Goal: Transaction & Acquisition: Purchase product/service

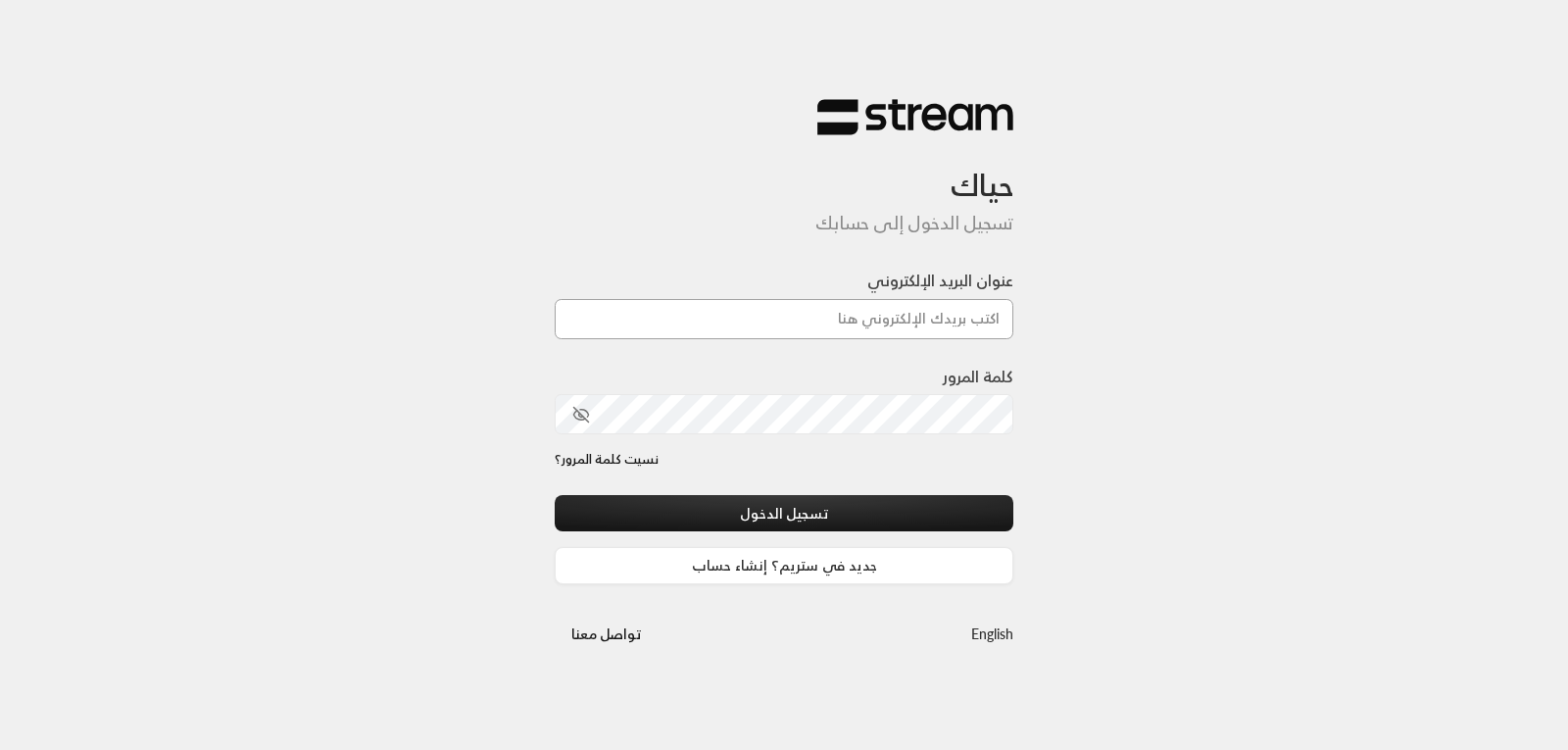
type input "[EMAIL_ADDRESS][DOMAIN_NAME]"
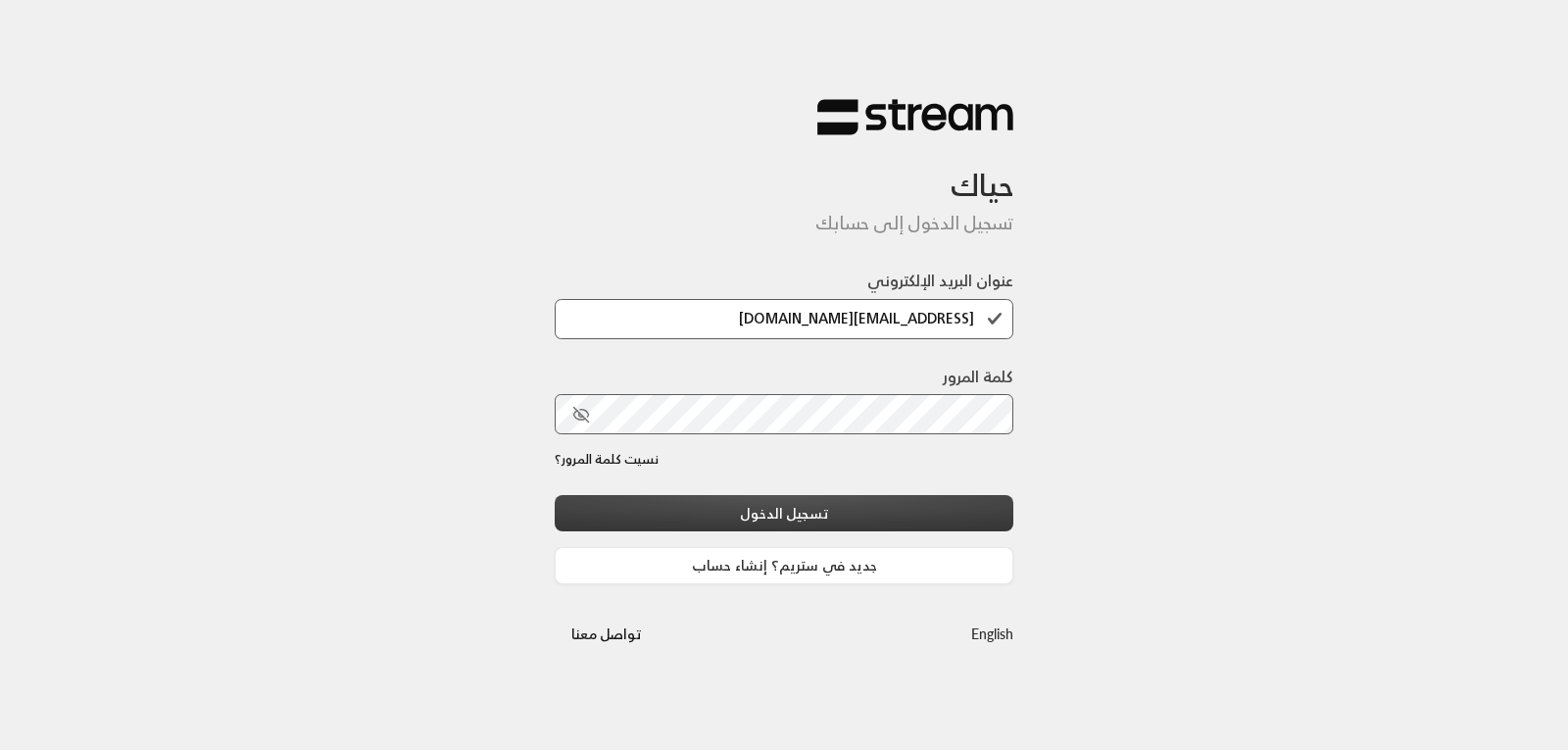
click at [836, 500] on button "تسجيل الدخول" at bounding box center [784, 513] width 459 height 36
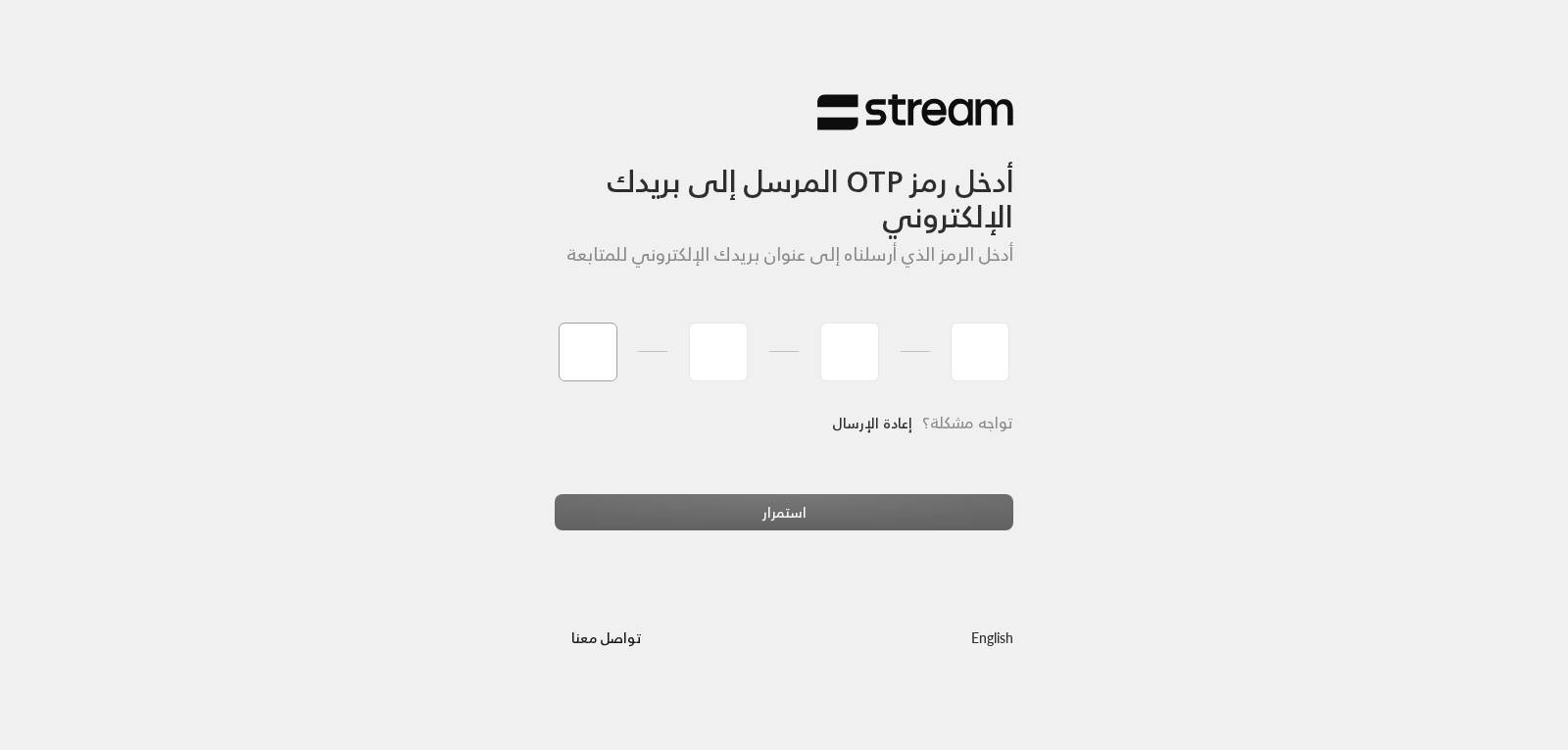
click at [571, 362] on input "tel" at bounding box center [588, 352] width 59 height 59
type input "9"
type input "1"
type input "0"
type input "3"
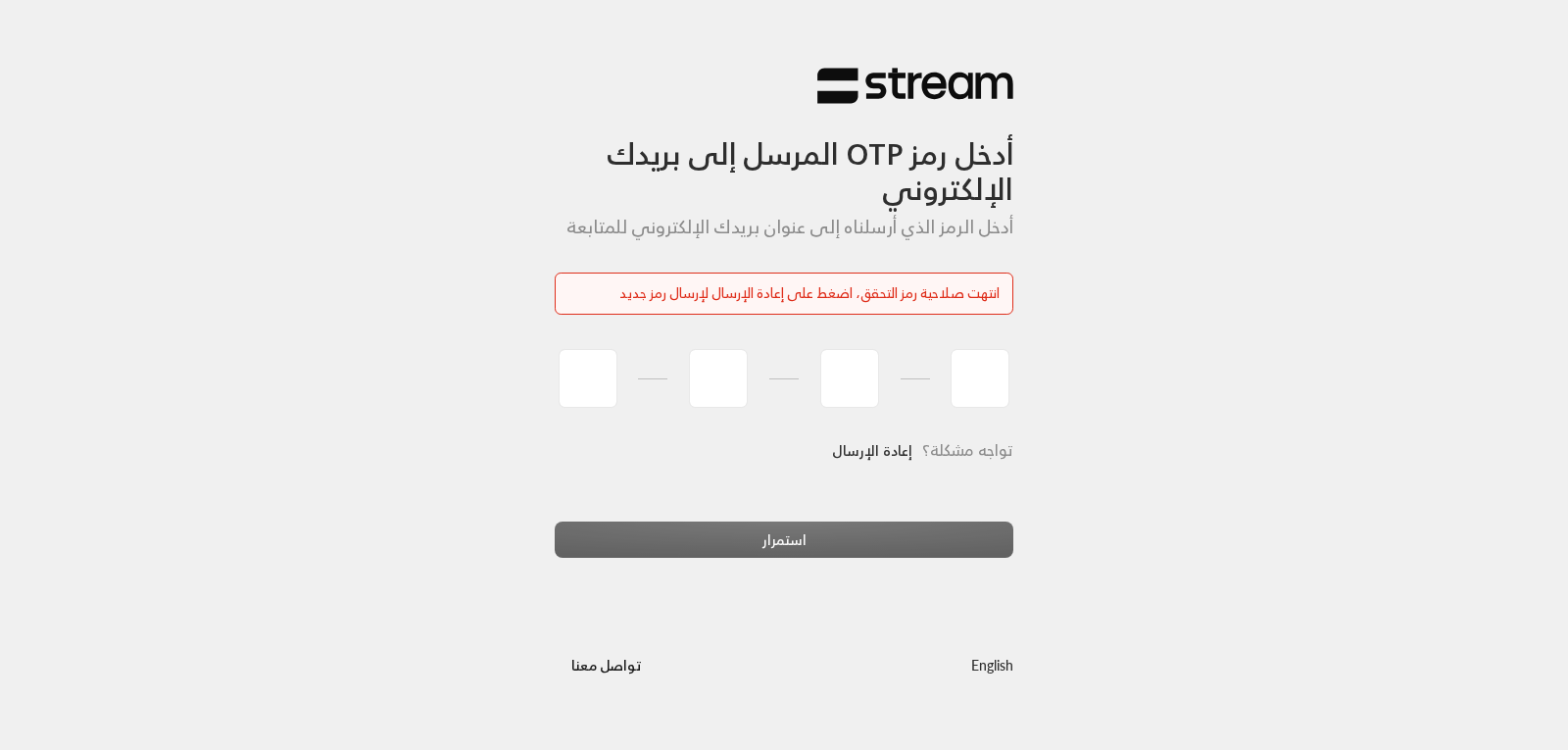
click at [948, 299] on div "انتهت صلاحية رمز التحقق، اضغط على إعادة الإرسال لإرسال رمز جديد" at bounding box center [784, 293] width 431 height 21
click at [948, 292] on div "انتهت صلاحية رمز التحقق، اضغط على إعادة الإرسال لإرسال رمز جديد" at bounding box center [784, 293] width 431 height 21
click at [866, 447] on link "إعادة الإرسال" at bounding box center [872, 450] width 81 height 40
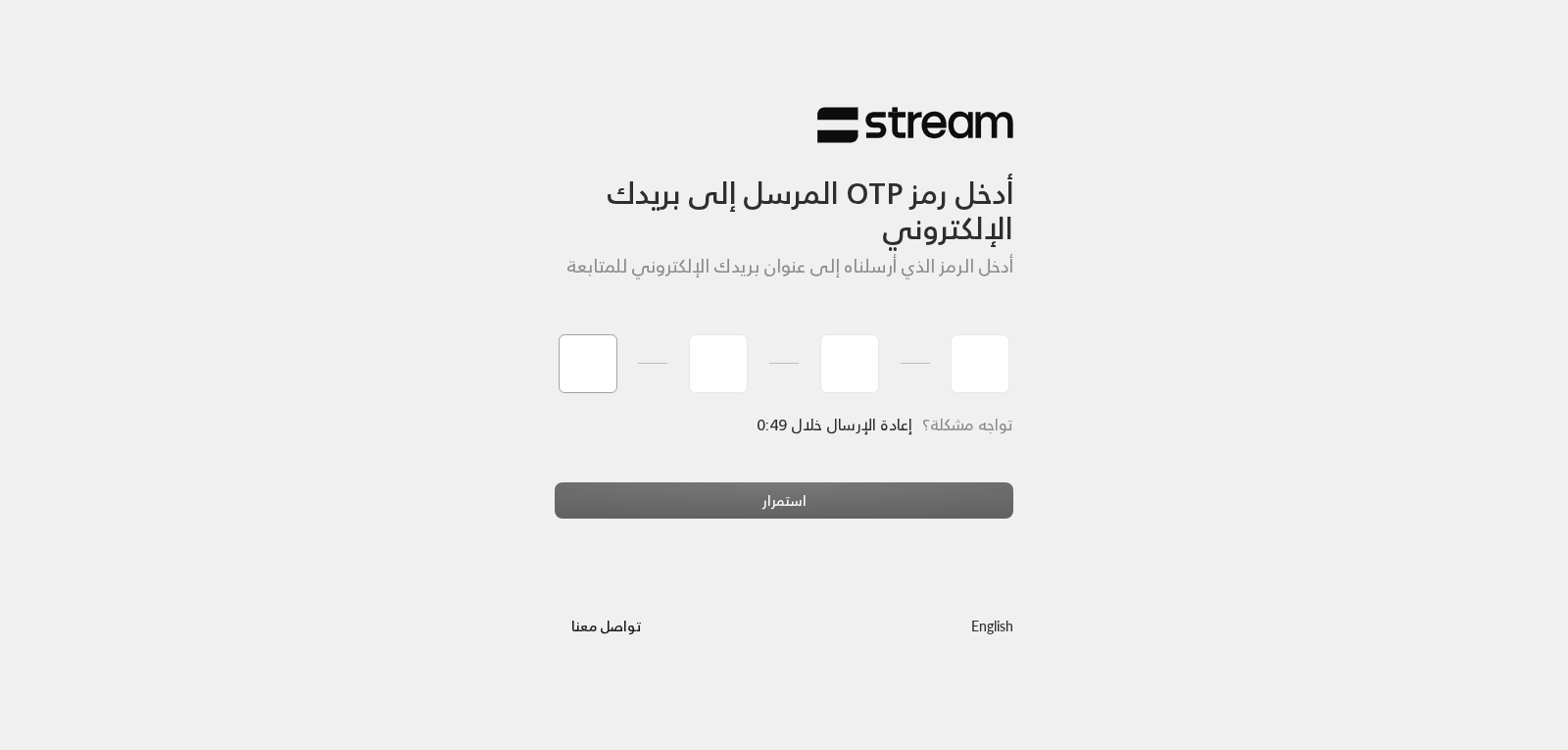
type input "7"
type input "3"
type input "1"
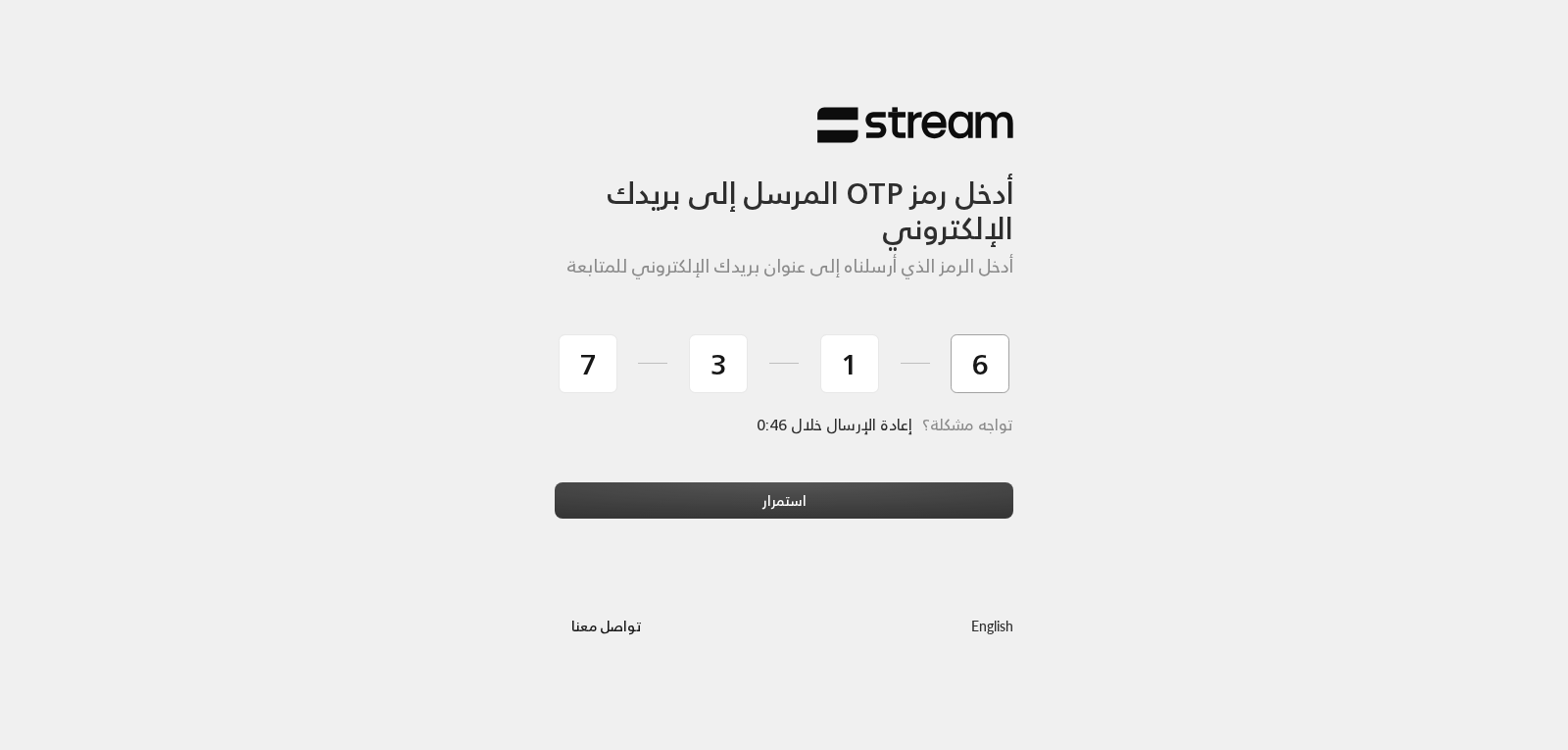
type input "6"
click at [900, 488] on button "استمرار" at bounding box center [784, 500] width 459 height 36
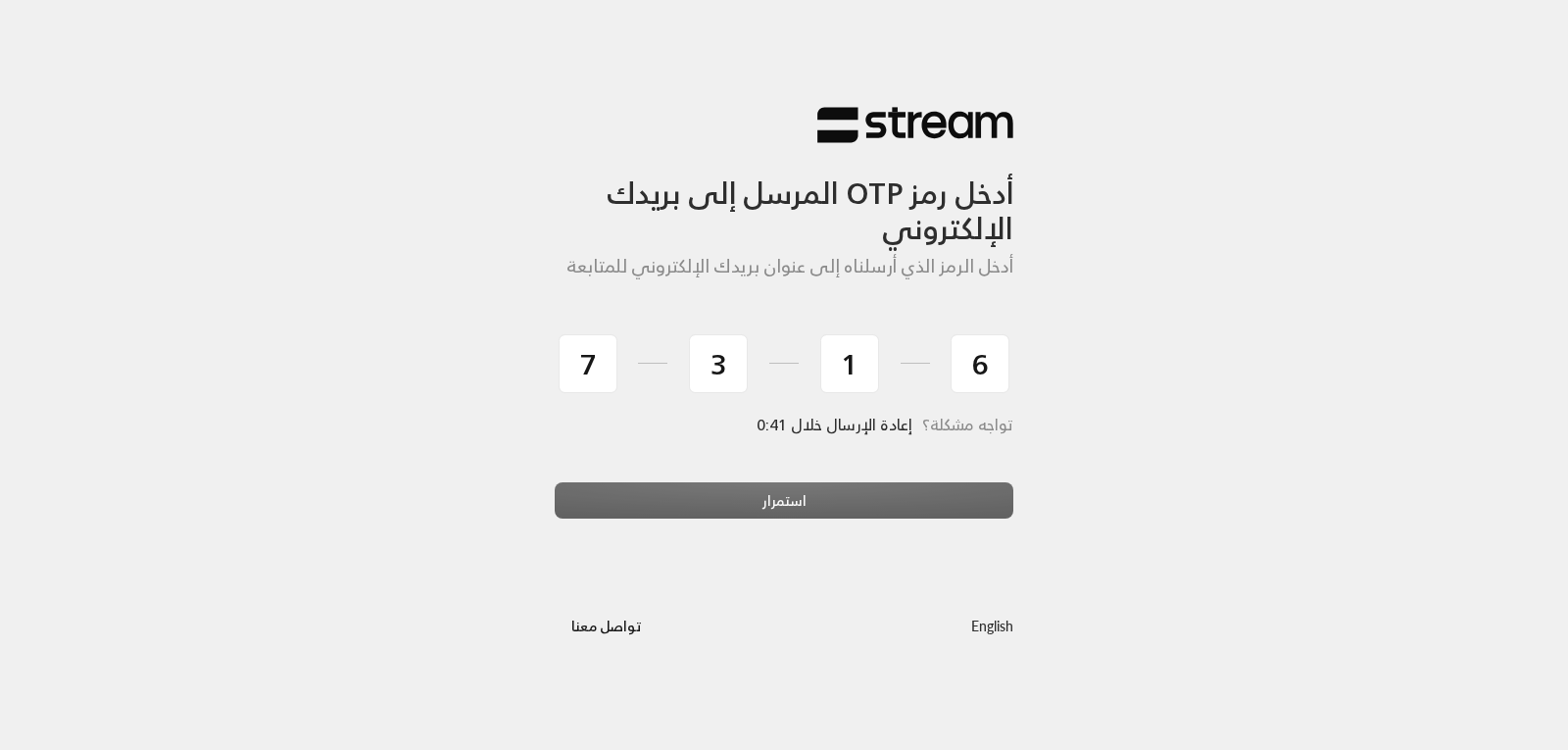
click at [765, 492] on div "استمرار" at bounding box center [784, 509] width 459 height 53
click at [773, 506] on div "استمرار" at bounding box center [784, 509] width 459 height 53
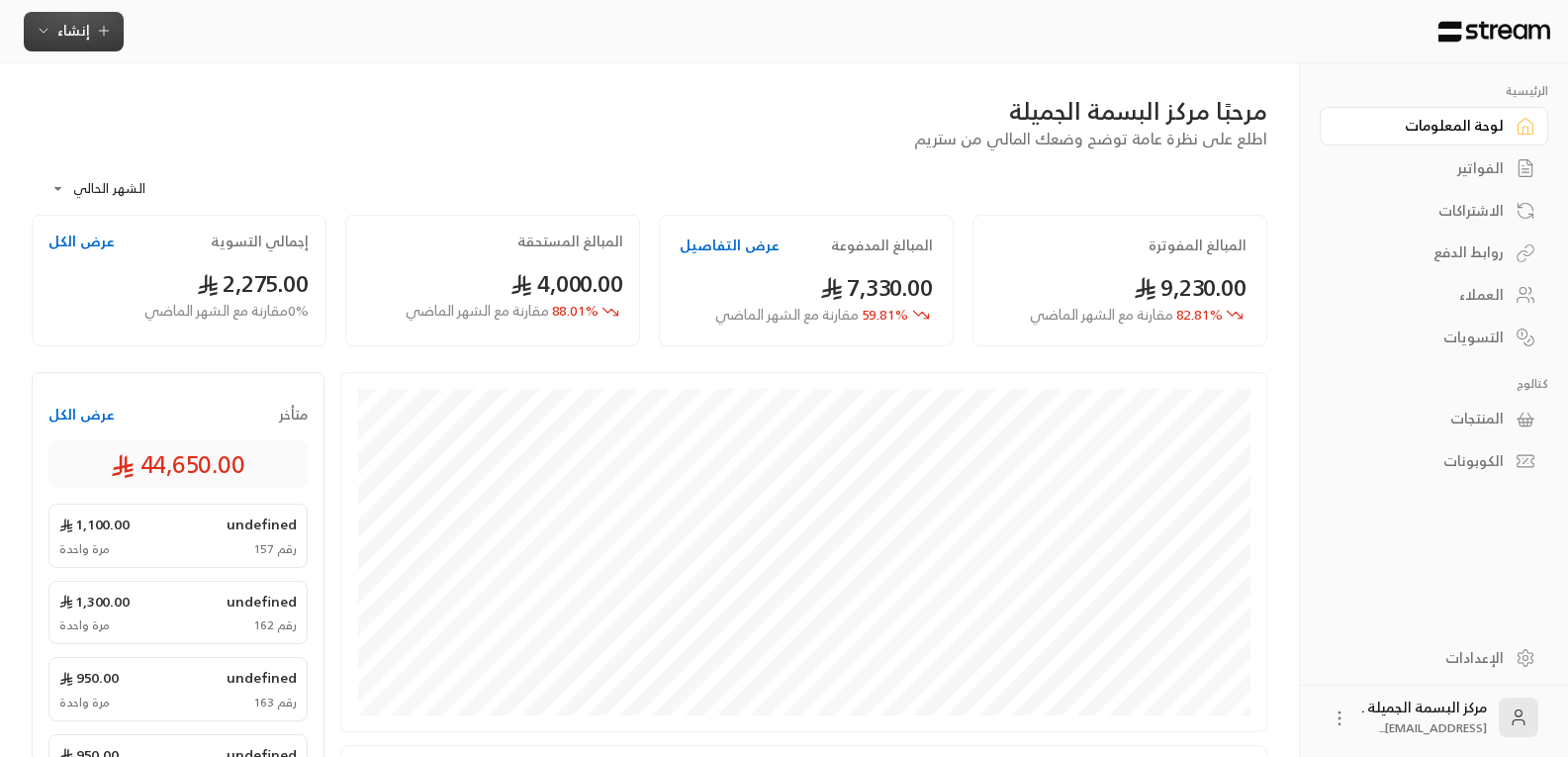
click at [83, 25] on span "إنشاء" at bounding box center [73, 30] width 33 height 25
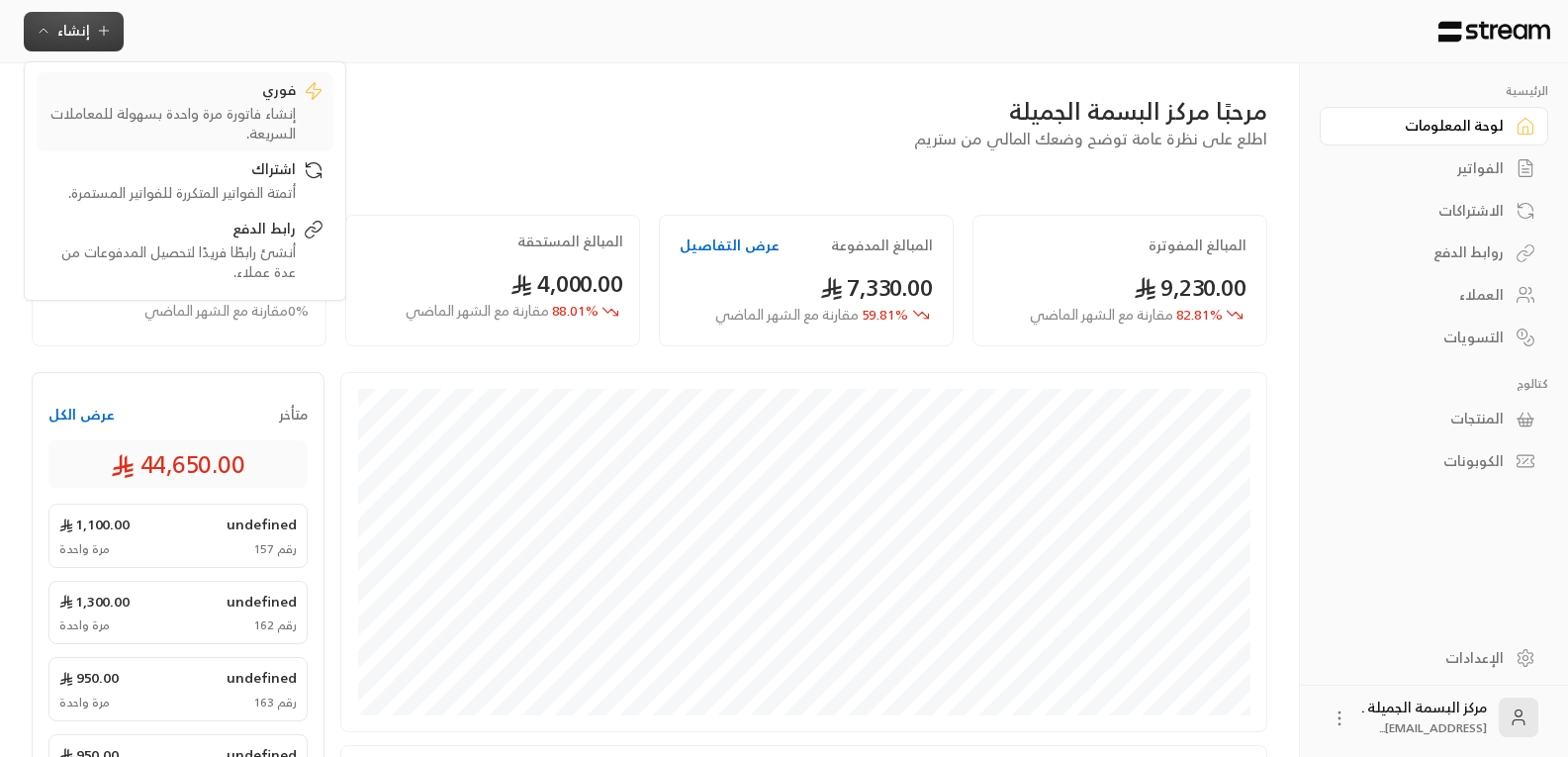
click at [245, 109] on div "إنشاء فاتورة مرة واحدة بسهولة للمعاملات السريعة." at bounding box center [171, 124] width 249 height 40
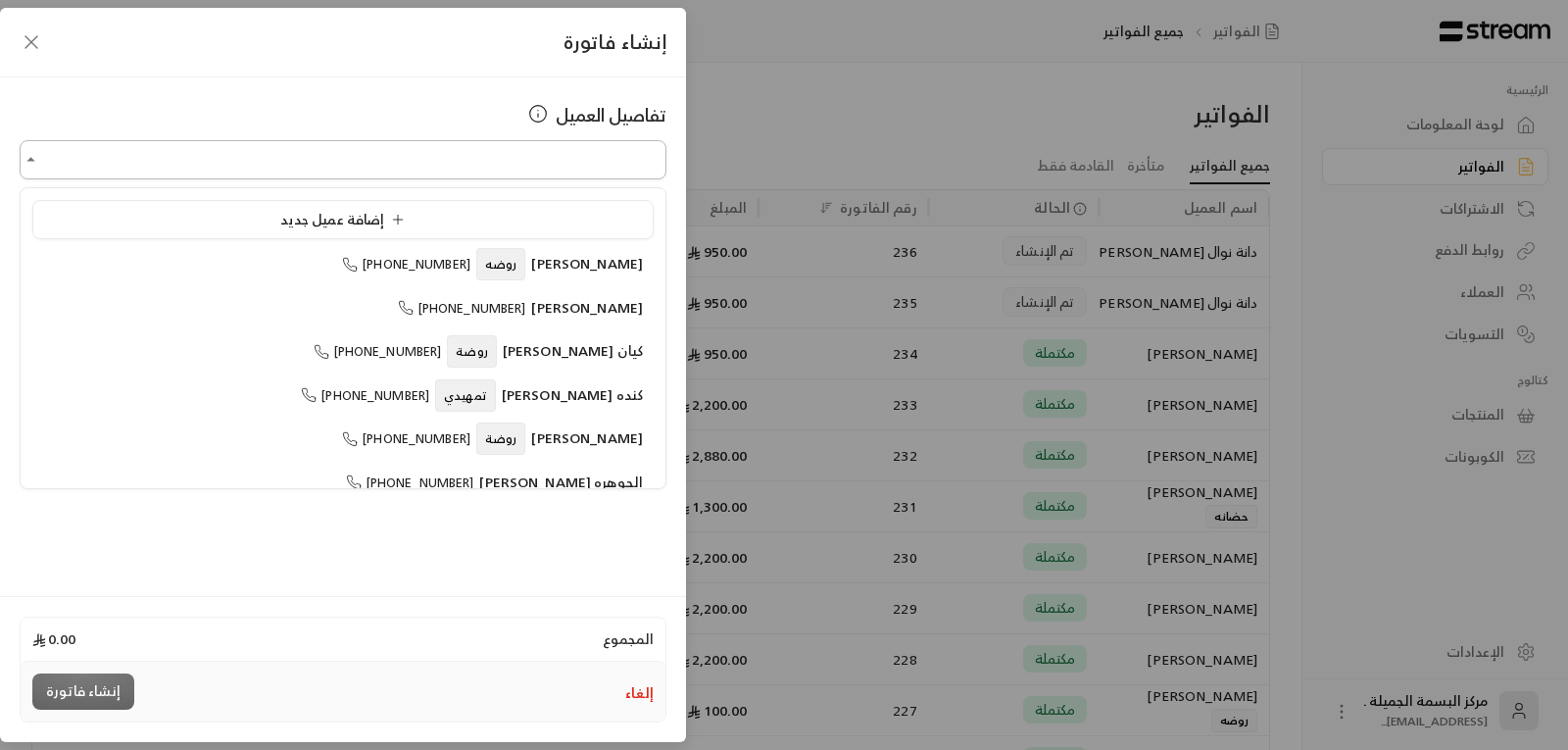
click at [539, 157] on input "اختر العميل" at bounding box center [343, 160] width 646 height 34
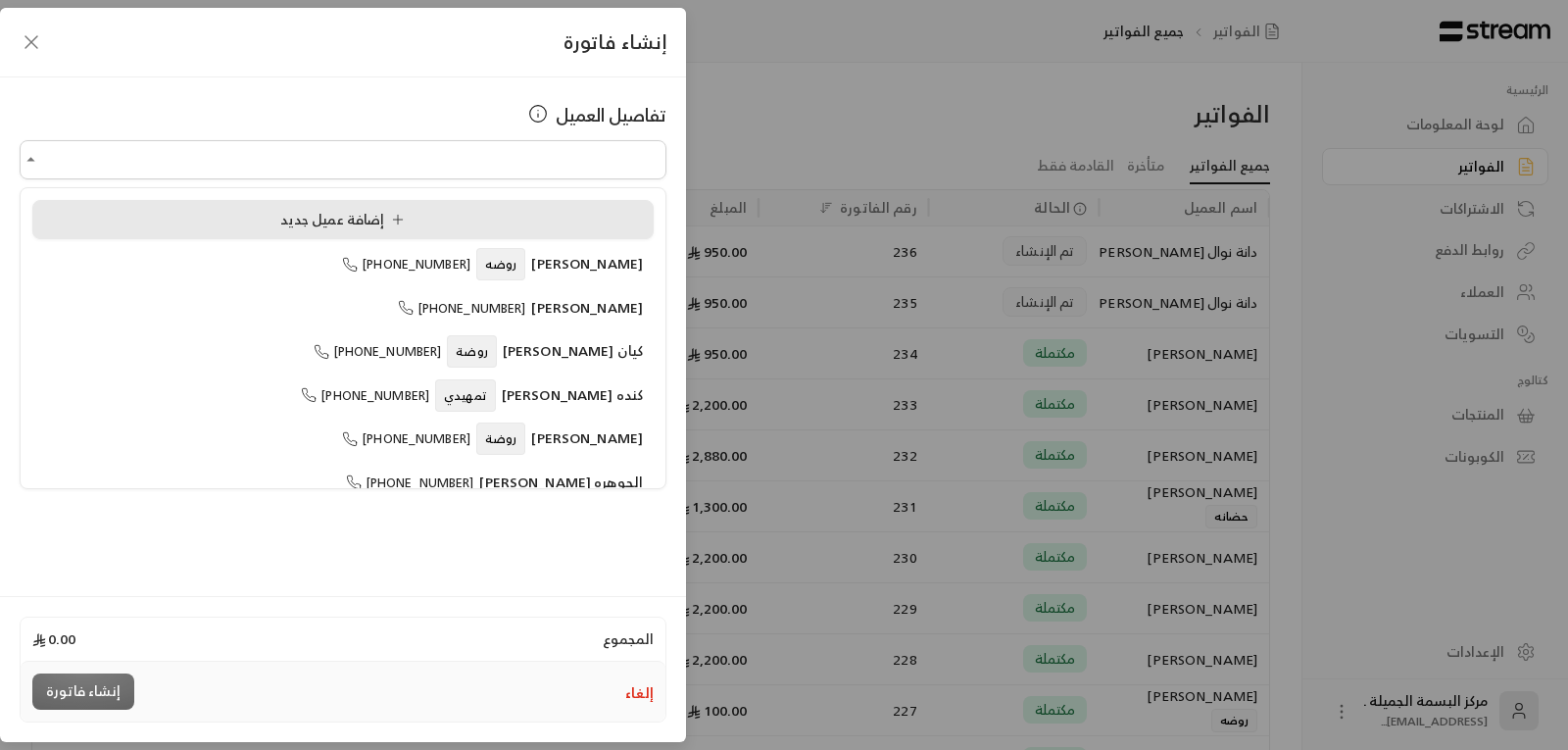
click at [261, 231] on li "إضافة عميل جديد" at bounding box center [343, 219] width 621 height 39
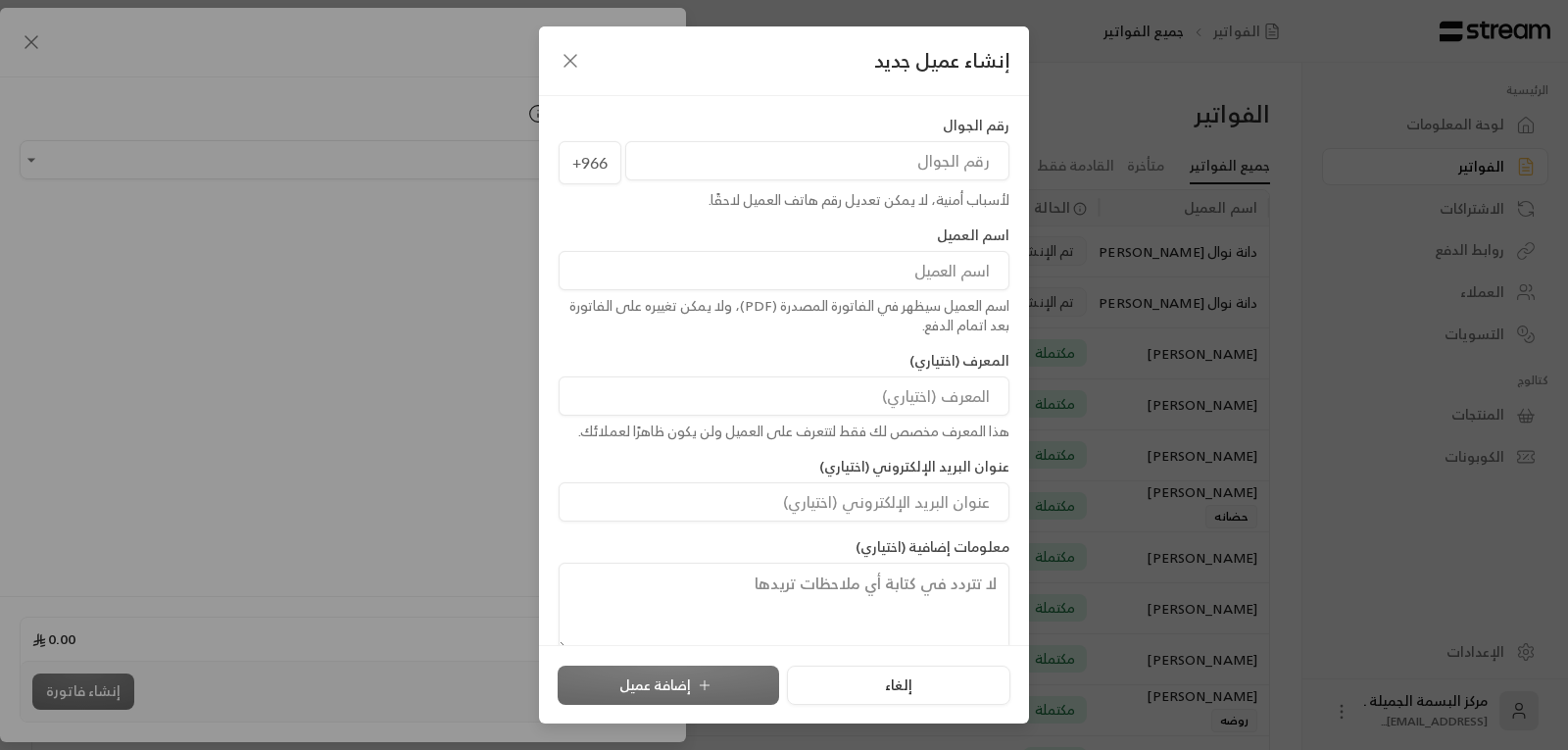
click at [850, 154] on input "tel" at bounding box center [816, 161] width 384 height 39
type input "509992979"
click at [965, 261] on input at bounding box center [784, 270] width 451 height 39
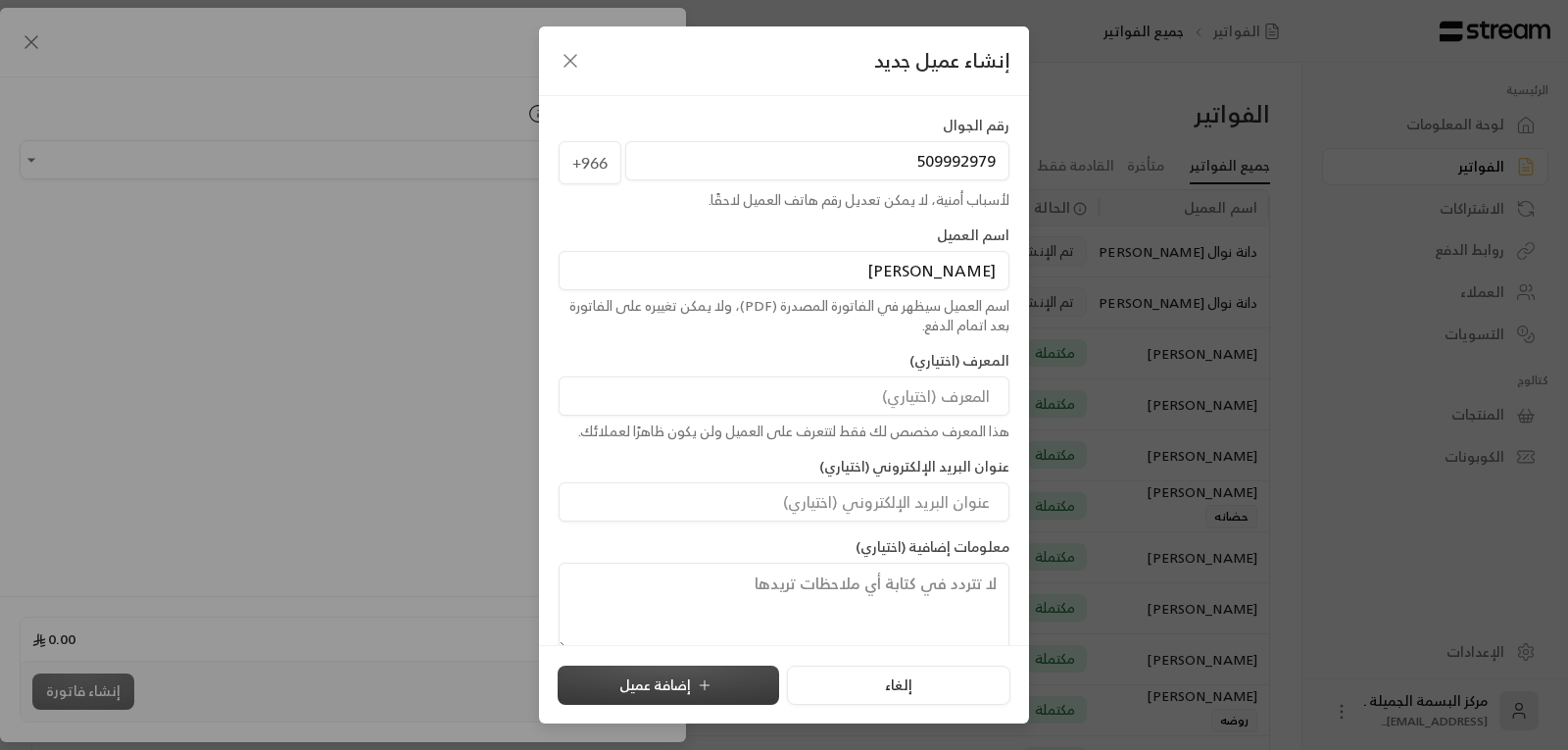
type input "[PERSON_NAME]"
click at [673, 694] on button "إضافة عميل" at bounding box center [668, 685] width 221 height 39
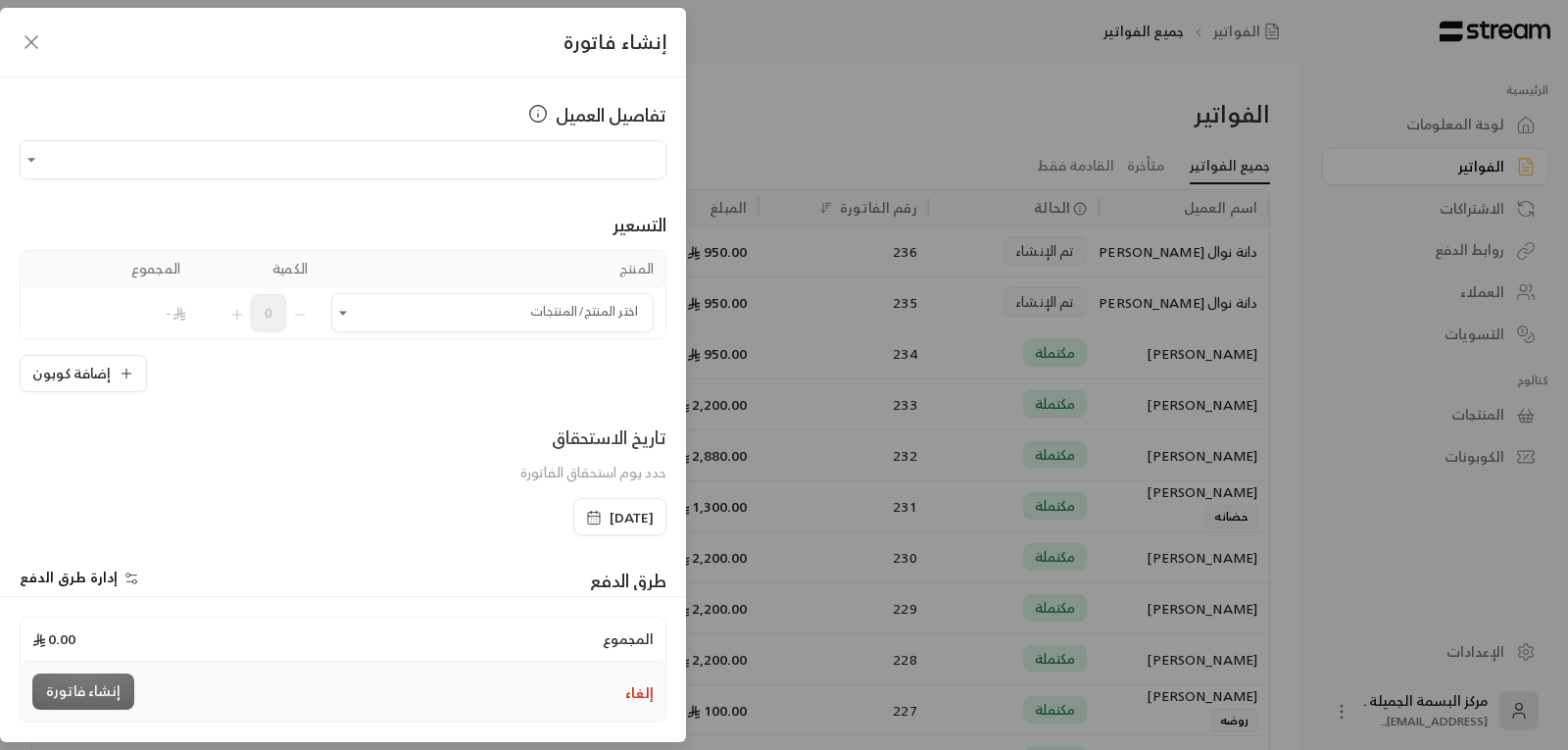
type input "**********"
click at [618, 304] on input "اختر العميل" at bounding box center [492, 313] width 322 height 34
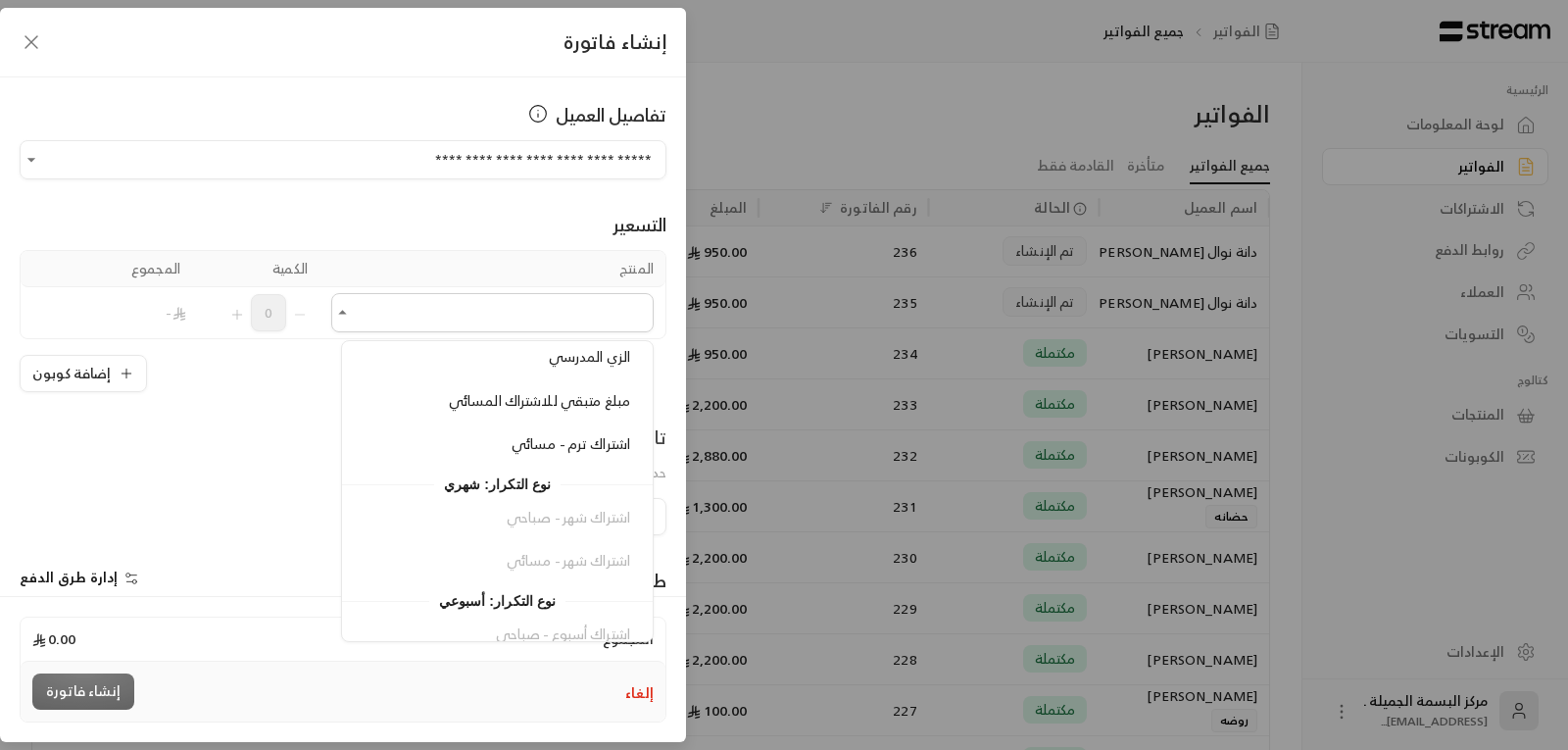
scroll to position [273, 0]
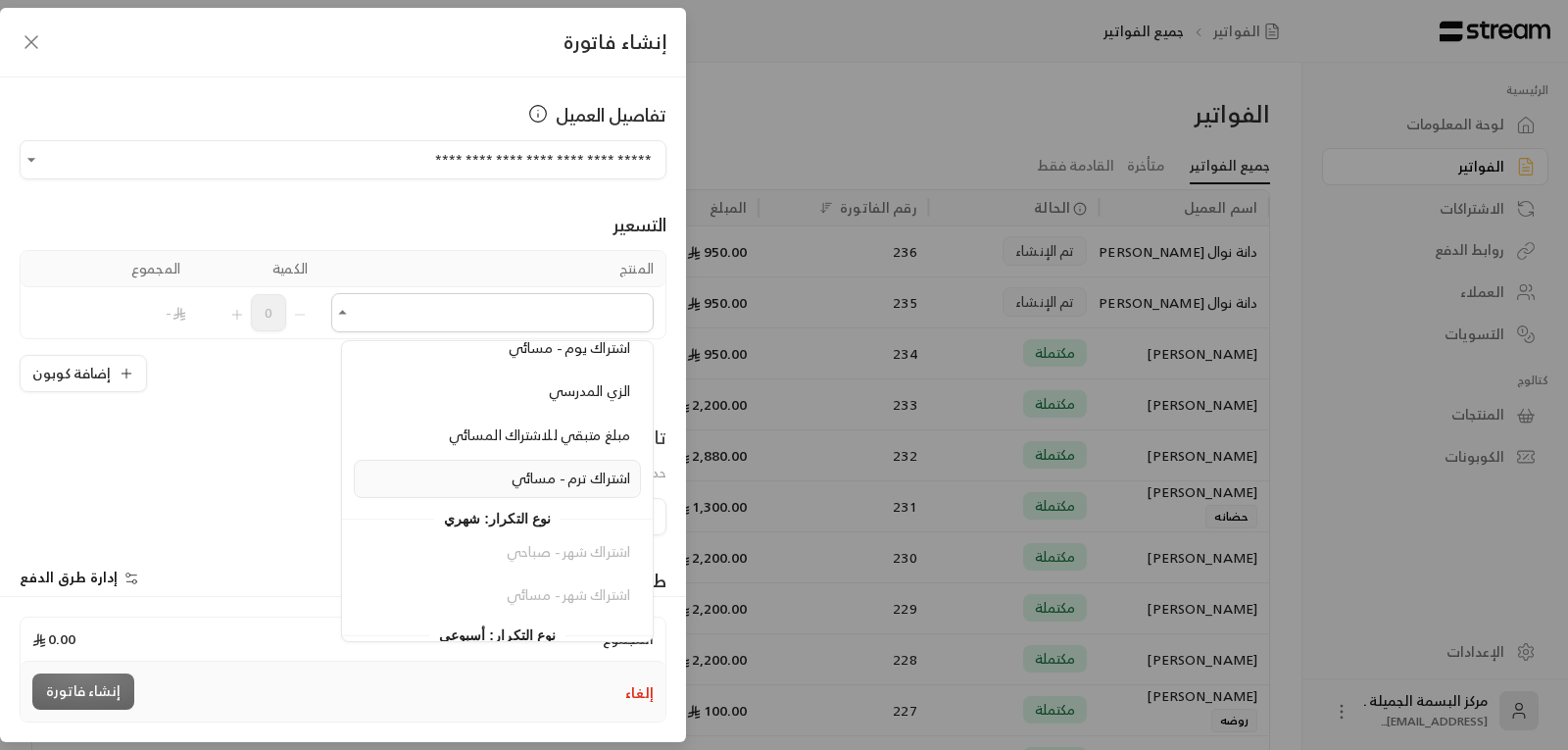
click at [594, 479] on span "اشتراك ترم - مسائي" at bounding box center [571, 478] width 119 height 25
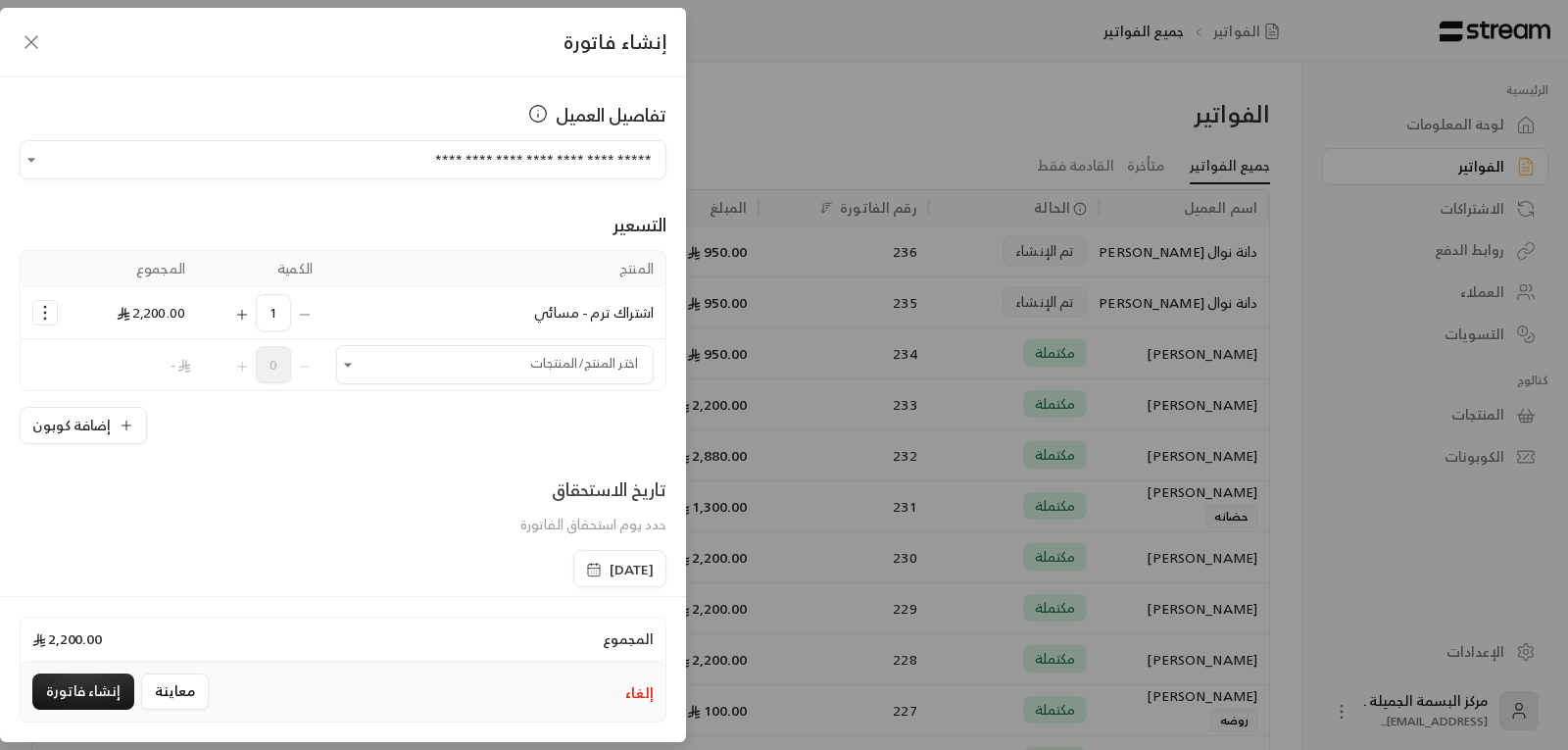
click at [587, 567] on icon "button" at bounding box center [594, 570] width 16 height 16
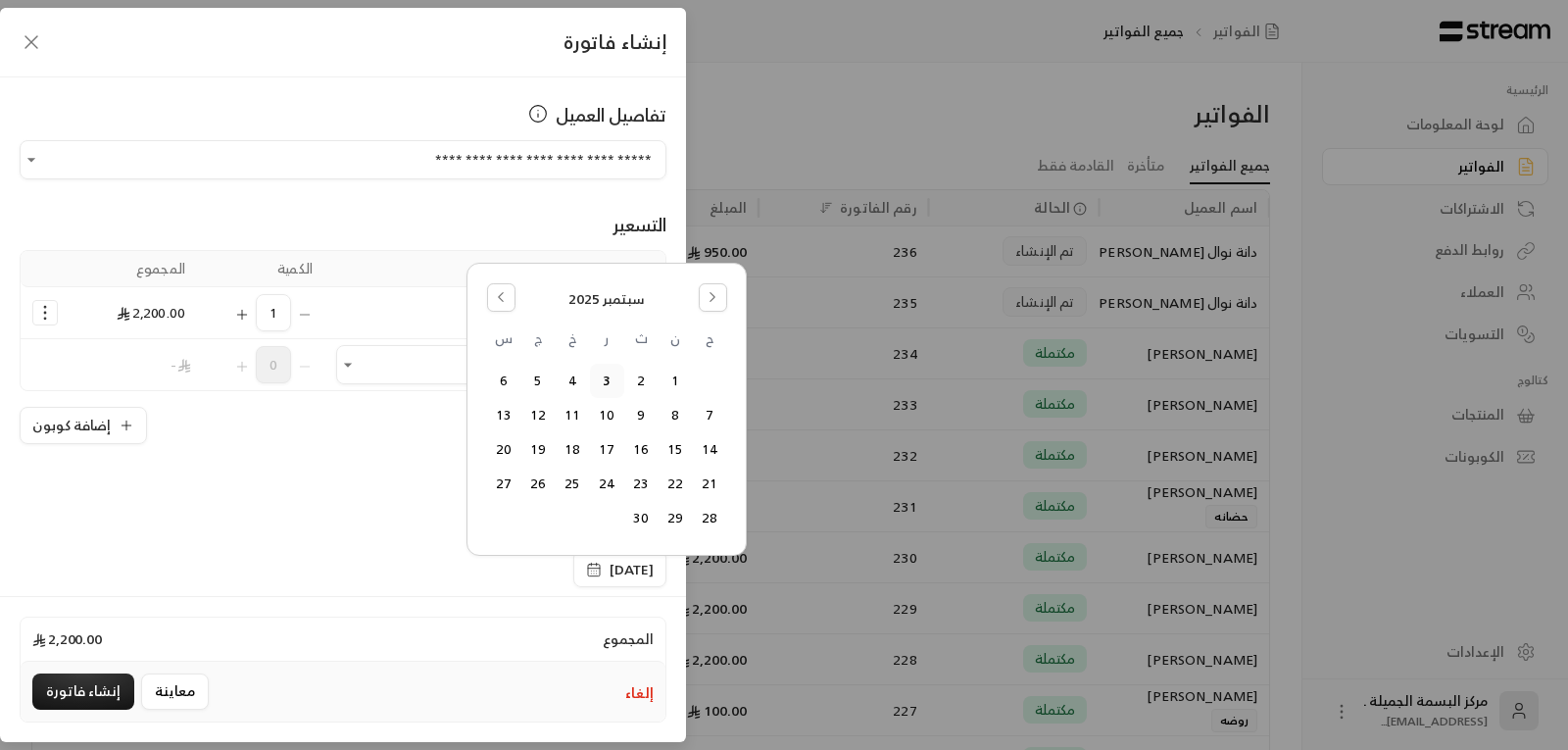
click at [603, 377] on button "3" at bounding box center [606, 380] width 32 height 32
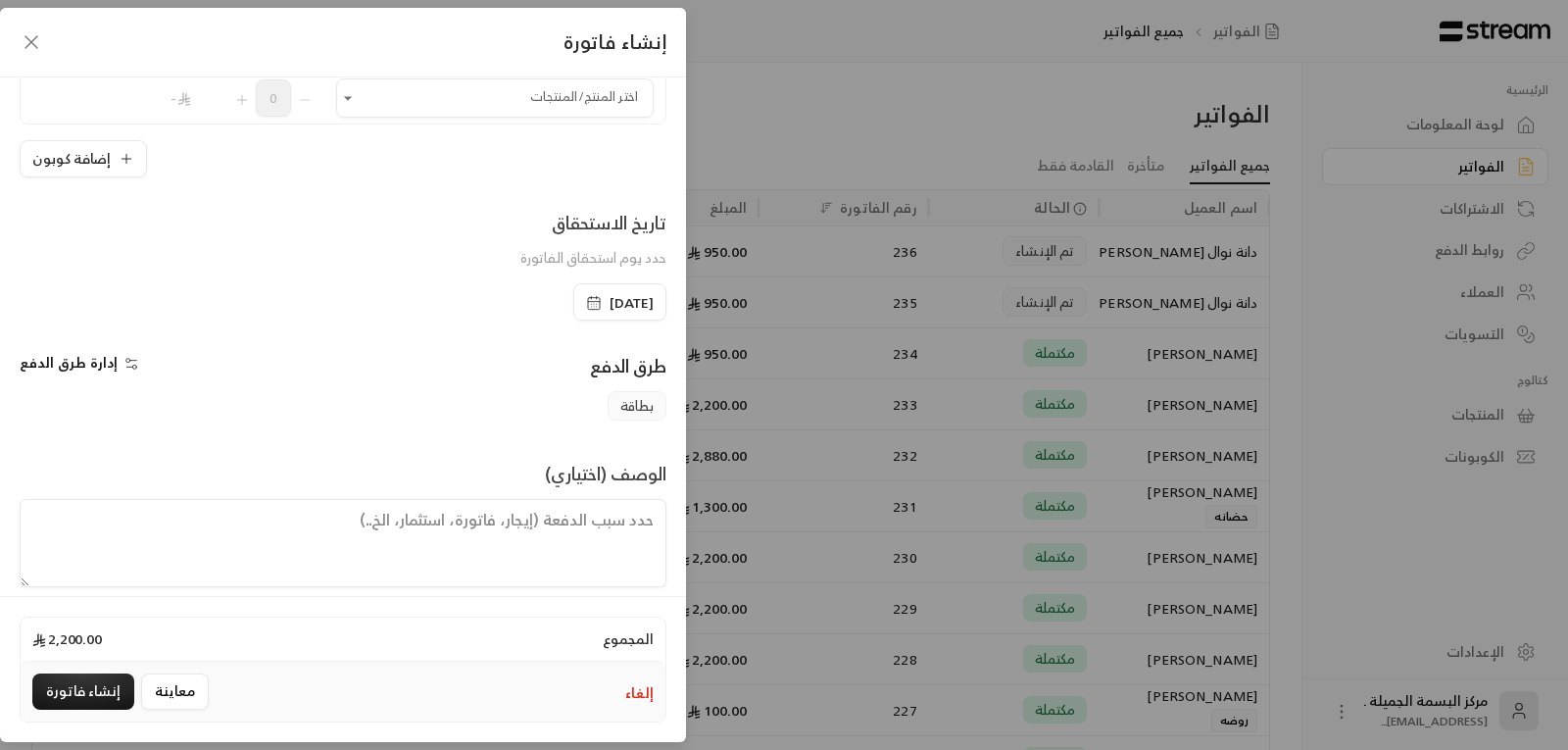
scroll to position [287, 0]
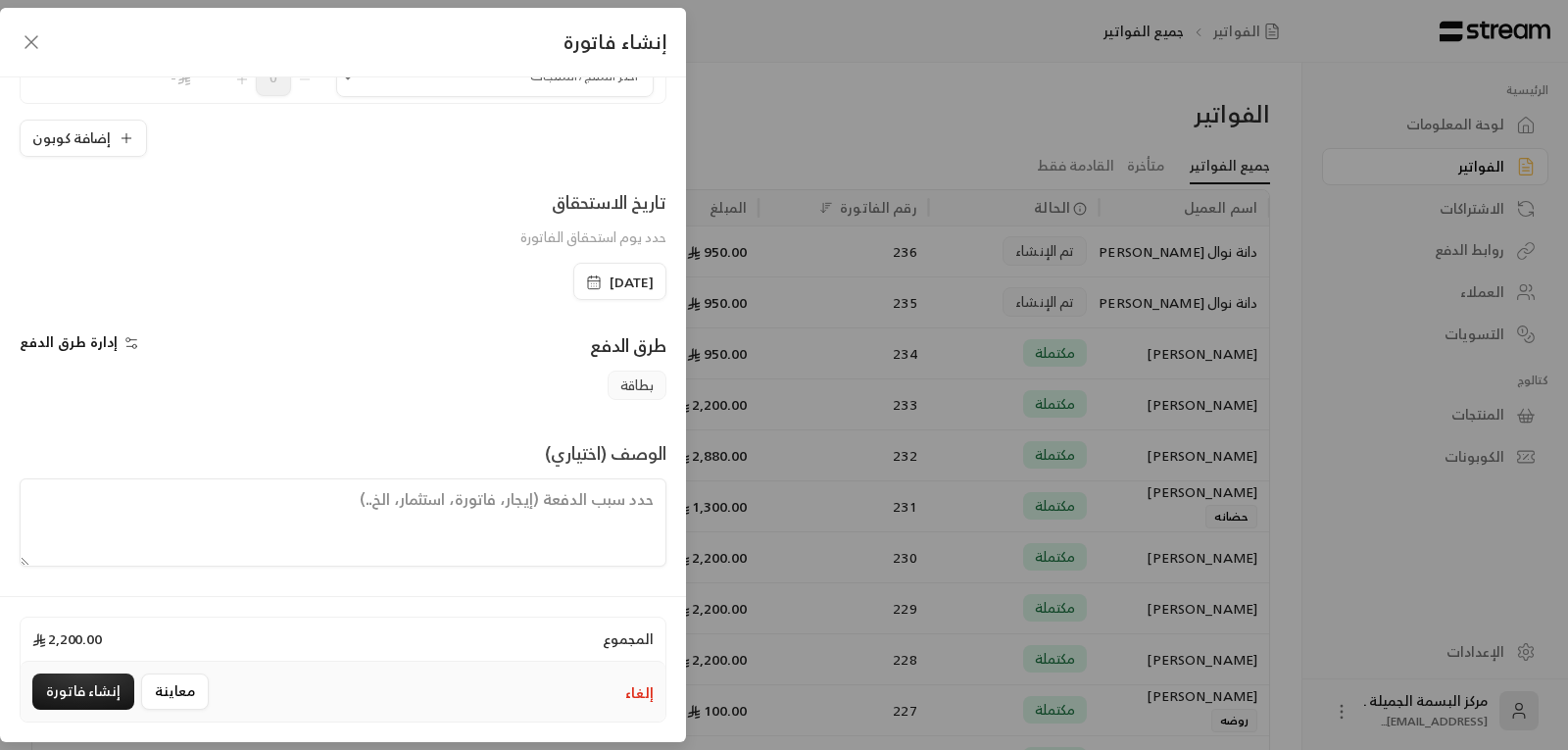
click at [499, 506] on textarea at bounding box center [343, 523] width 646 height 88
click at [434, 503] on textarea "يبدا الترم المسائي [DATE]" at bounding box center [343, 523] width 646 height 88
click at [439, 531] on textarea "يبدا الترم المسائي [DATE]" at bounding box center [343, 523] width 646 height 88
click at [363, 503] on textarea "يبدا الترم المسائي [DATE]" at bounding box center [343, 523] width 646 height 88
click at [413, 531] on textarea "يبدا الترم المسائي [DATE]" at bounding box center [343, 523] width 646 height 88
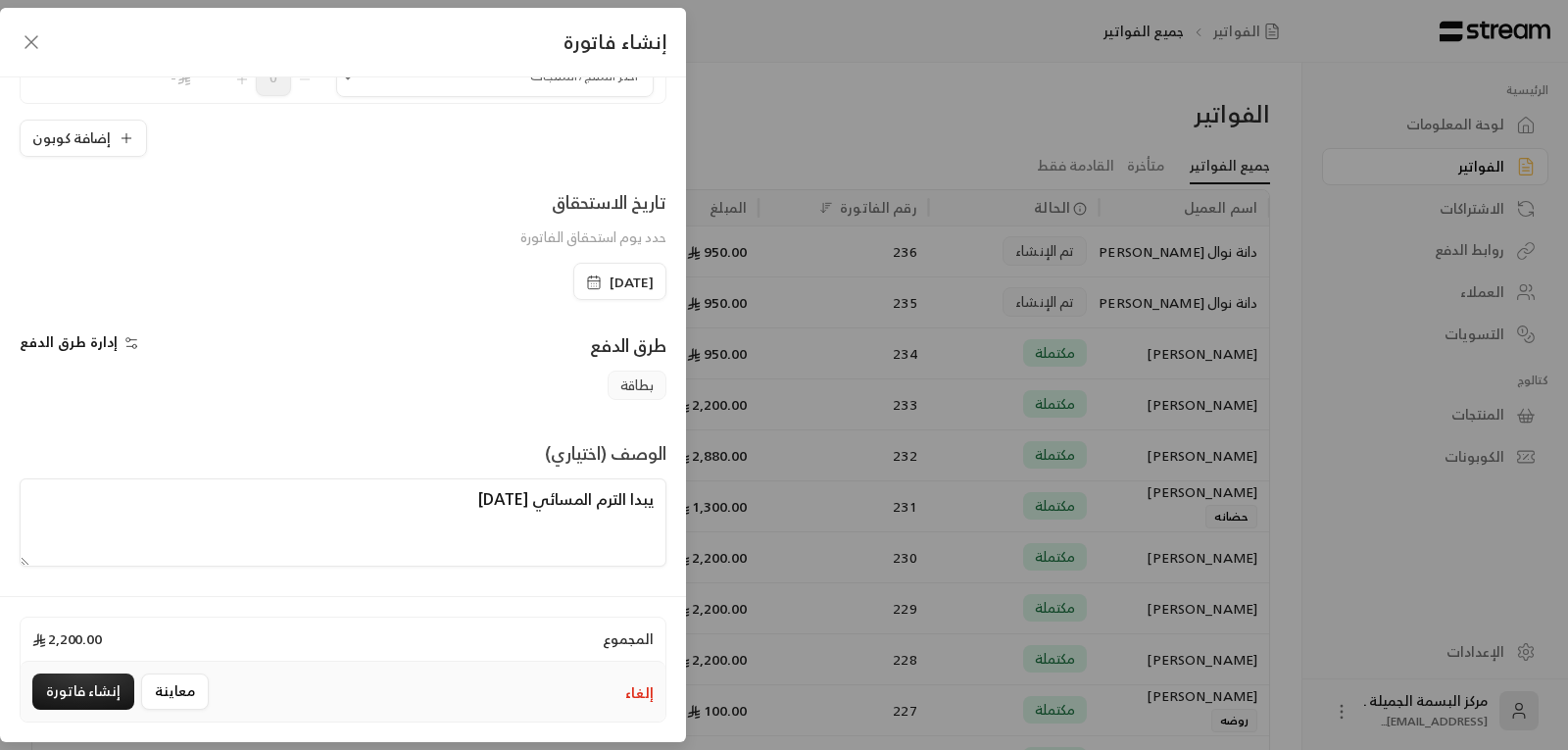
click at [417, 520] on textarea "يبدا الترم المسائي [DATE]" at bounding box center [343, 523] width 646 height 88
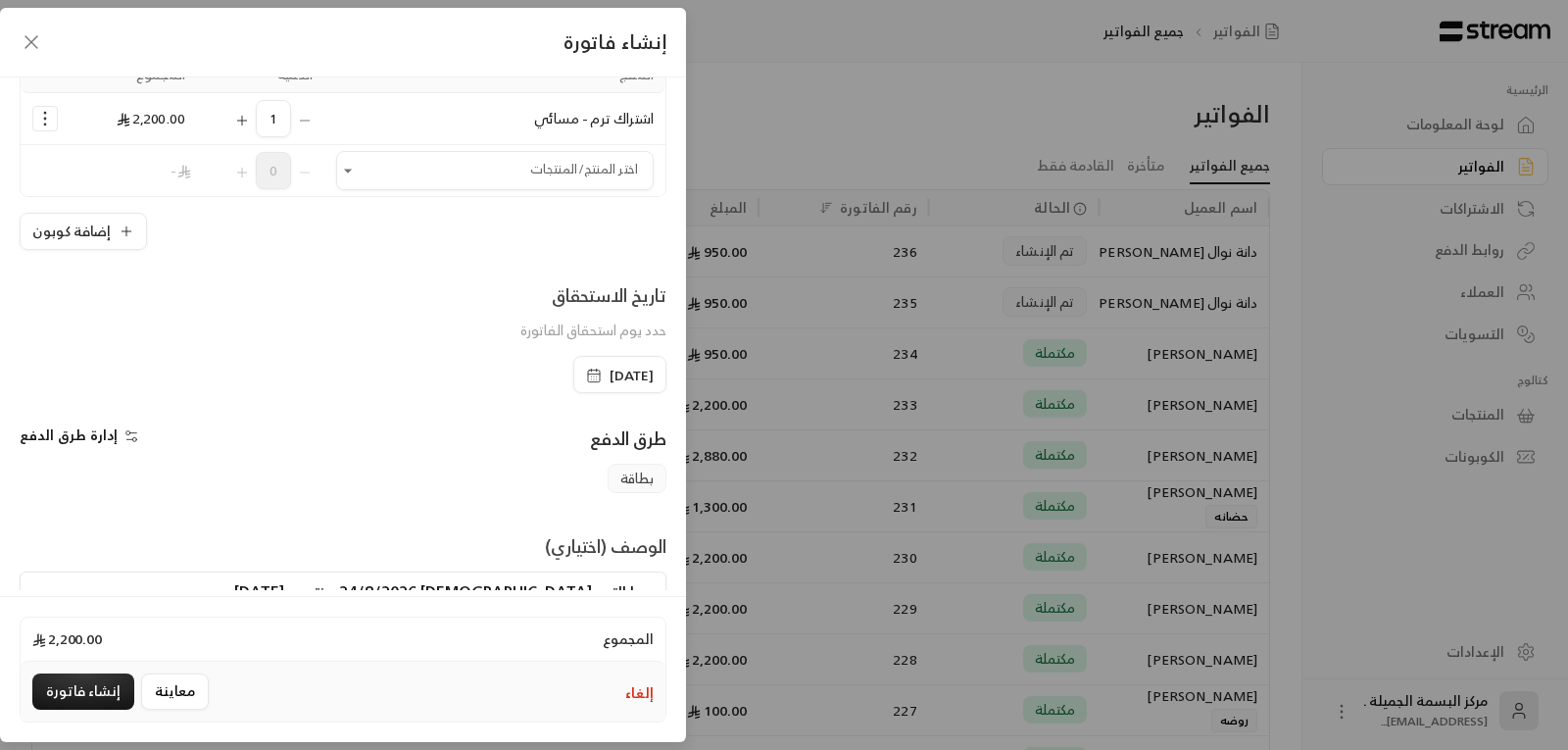
scroll to position [197, 0]
type textarea "يبدا الترم [DEMOGRAPHIC_DATA] 24/8/2026وينتهي [DATE]"
click at [104, 434] on span "إدارة طرق الدفع" at bounding box center [69, 433] width 98 height 25
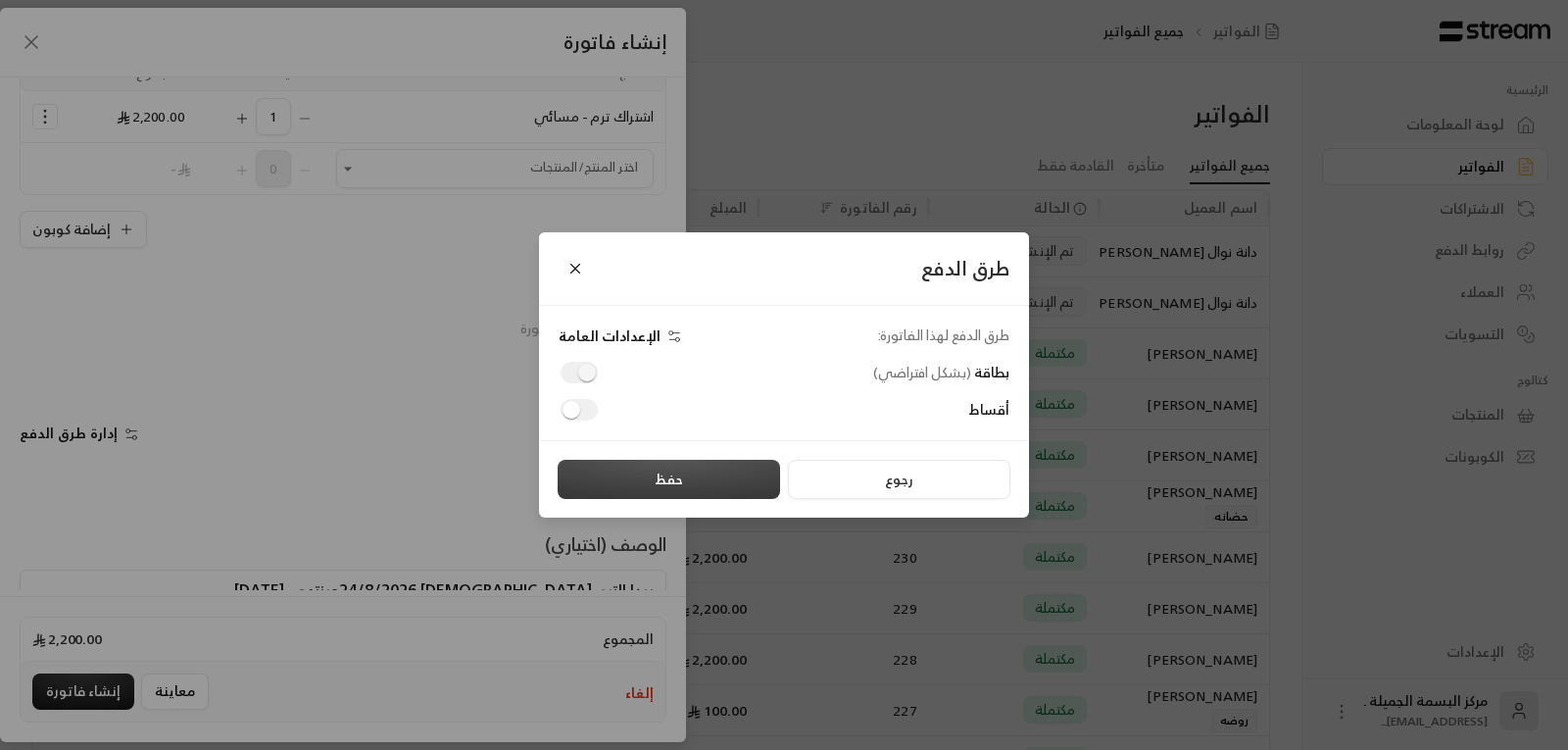
click at [675, 470] on button "حفظ" at bounding box center [669, 480] width 222 height 39
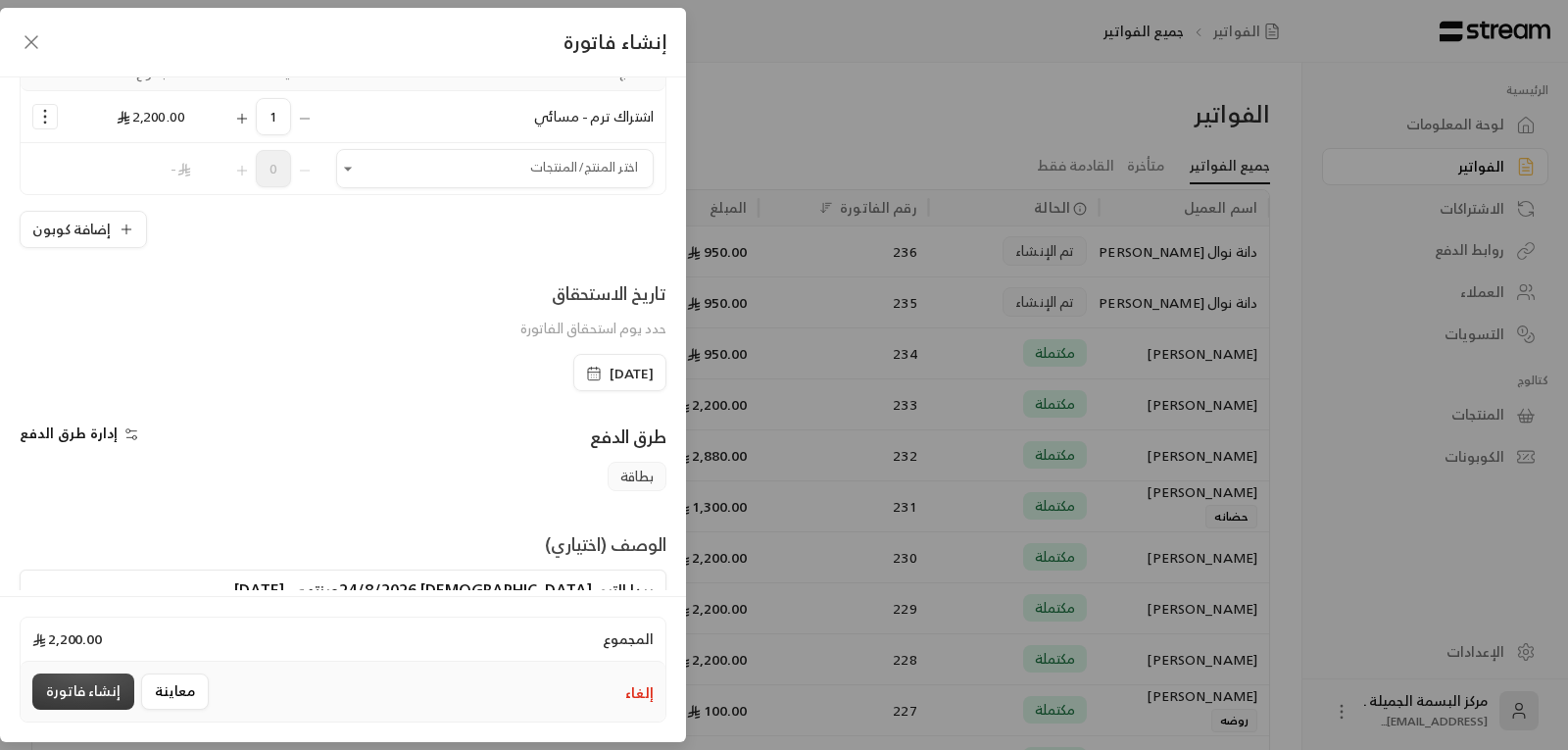
click at [86, 689] on button "إنشاء فاتورة" at bounding box center [84, 691] width 102 height 36
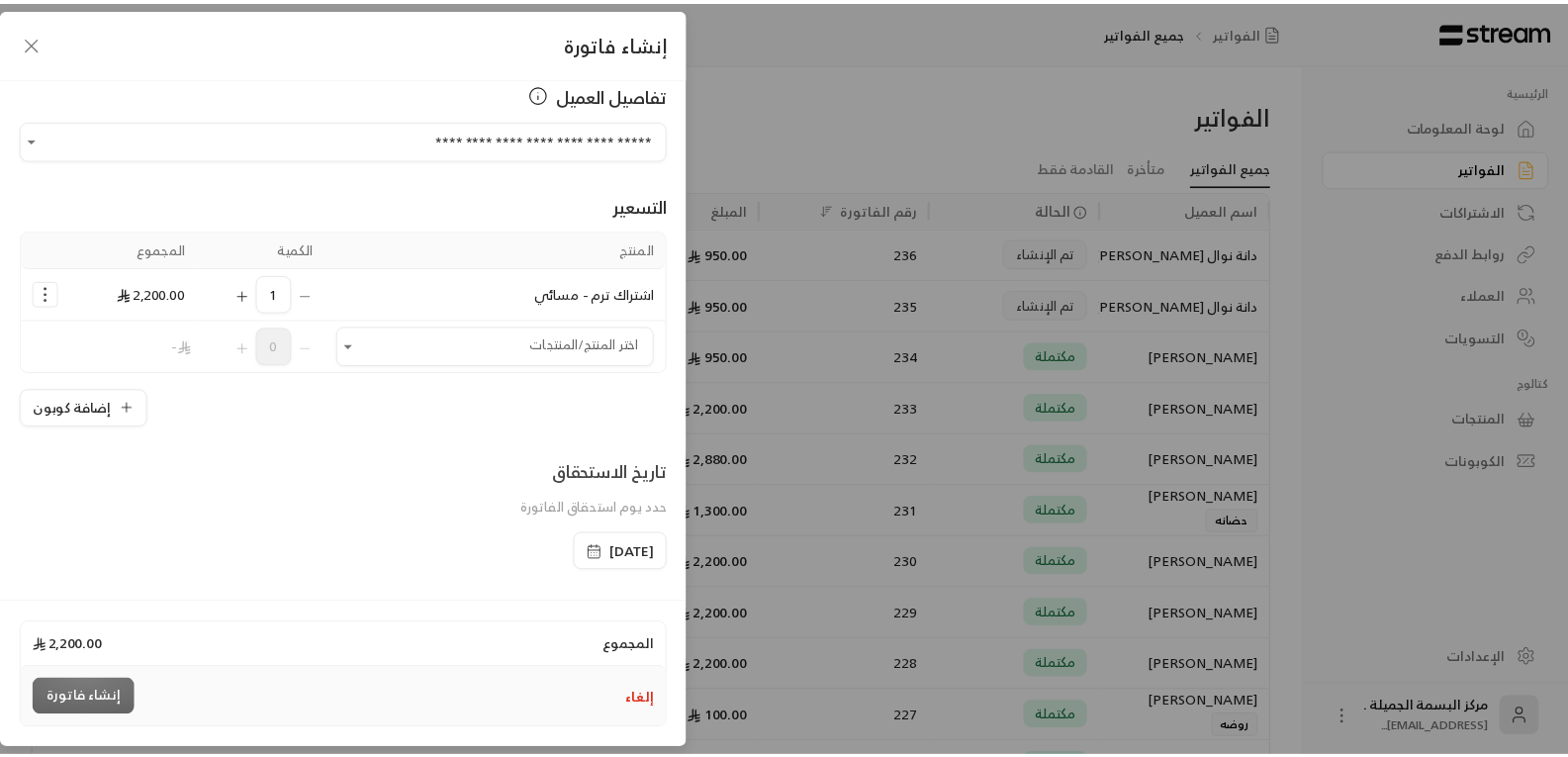
scroll to position [0, 0]
